Goal: Transaction & Acquisition: Purchase product/service

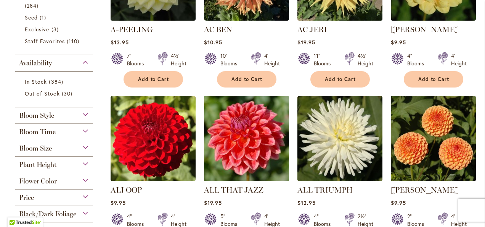
scroll to position [267, 0]
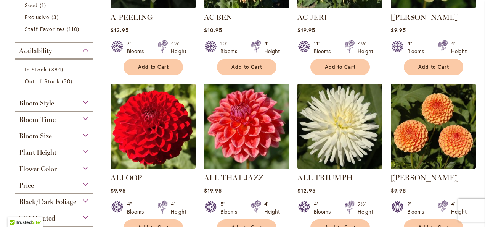
click at [82, 166] on div "Flower Color" at bounding box center [54, 167] width 78 height 12
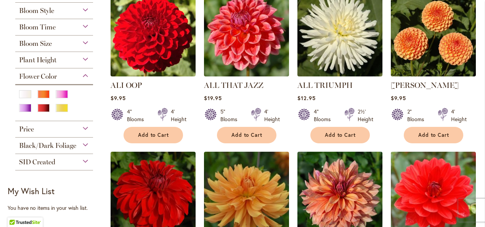
scroll to position [343, 0]
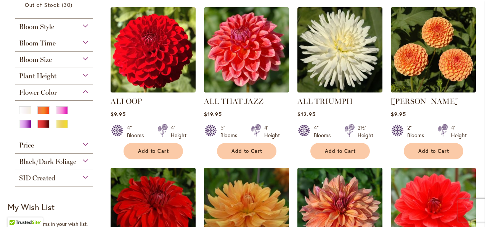
click at [85, 60] on div "Bloom Size" at bounding box center [54, 58] width 78 height 12
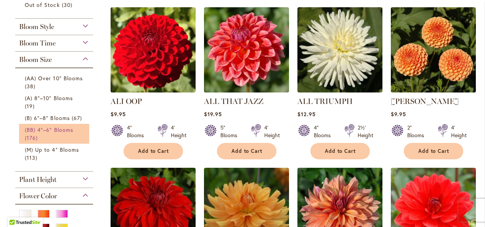
click at [60, 133] on link "(BB) 4"–6" Blooms 176 items" at bounding box center [55, 134] width 61 height 16
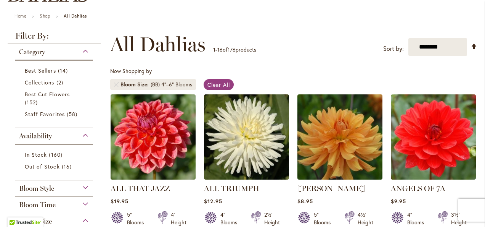
scroll to position [114, 0]
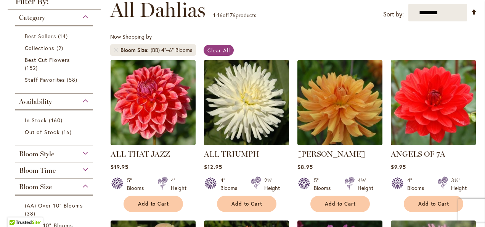
click at [86, 153] on div "Bloom Style" at bounding box center [54, 152] width 78 height 12
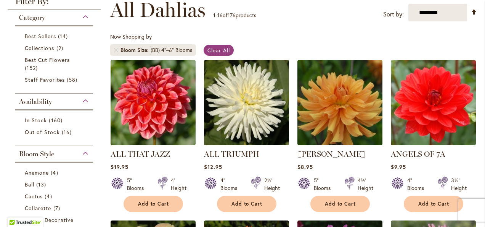
scroll to position [259, 0]
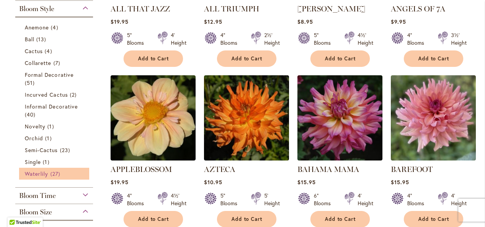
click at [54, 175] on span "27 items" at bounding box center [56, 173] width 12 height 8
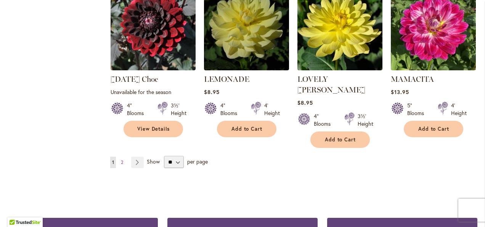
scroll to position [687, 0]
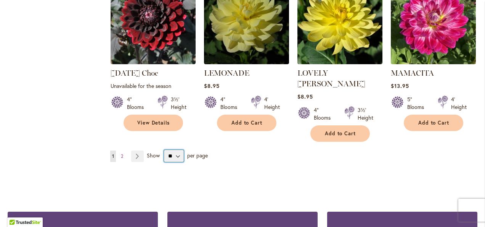
click at [175, 150] on select "** ** ** **" at bounding box center [174, 156] width 20 height 12
select select "**"
click at [164, 150] on select "** ** ** **" at bounding box center [174, 156] width 20 height 12
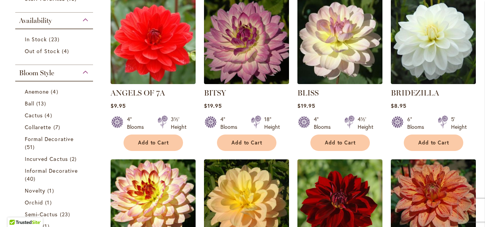
scroll to position [153, 0]
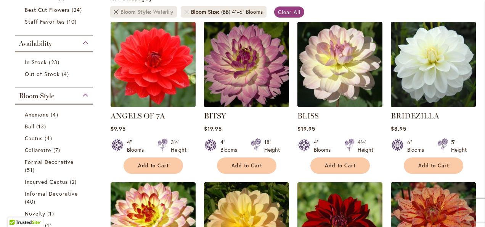
click at [116, 12] on link "Remove Bloom Style Waterlily" at bounding box center [116, 12] width 5 height 5
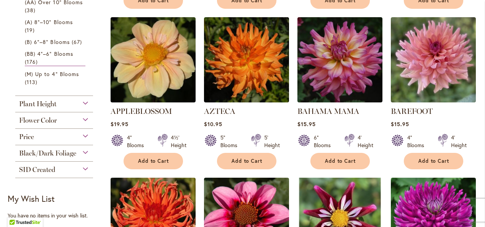
scroll to position [358, 0]
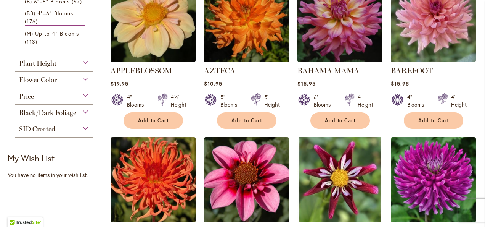
click at [88, 77] on div "Flower Color" at bounding box center [54, 78] width 78 height 12
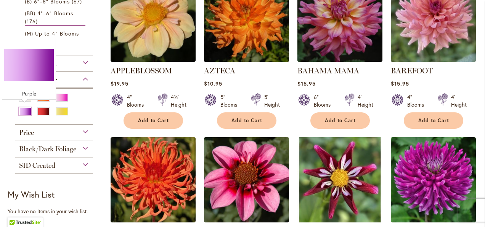
click at [26, 110] on div "Purple" at bounding box center [25, 111] width 12 height 8
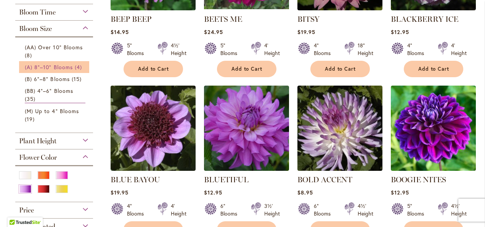
scroll to position [267, 0]
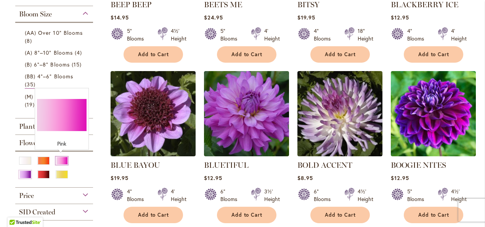
click at [61, 159] on div "Pink" at bounding box center [62, 160] width 12 height 8
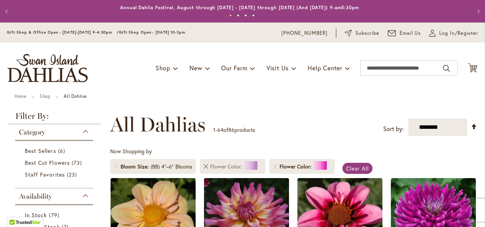
click at [206, 167] on link "Remove Flower Color Purple" at bounding box center [206, 166] width 5 height 5
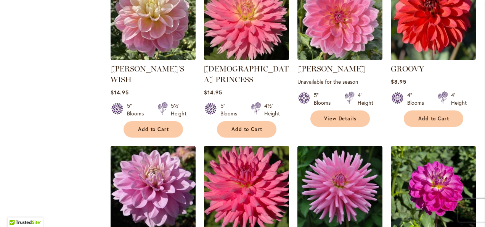
scroll to position [1259, 0]
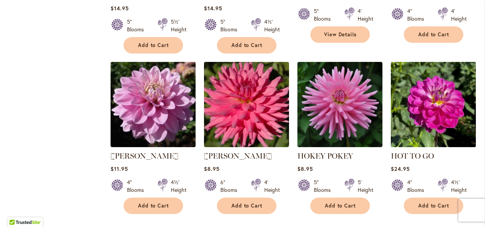
click at [446, 89] on img at bounding box center [433, 104] width 89 height 89
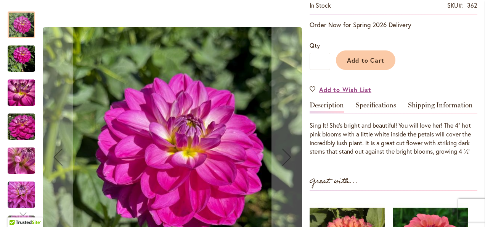
scroll to position [191, 0]
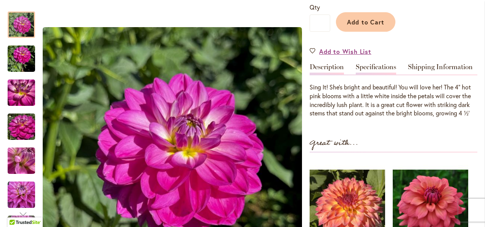
click at [357, 65] on link "Specifications" at bounding box center [376, 68] width 40 height 11
